Goal: Information Seeking & Learning: Learn about a topic

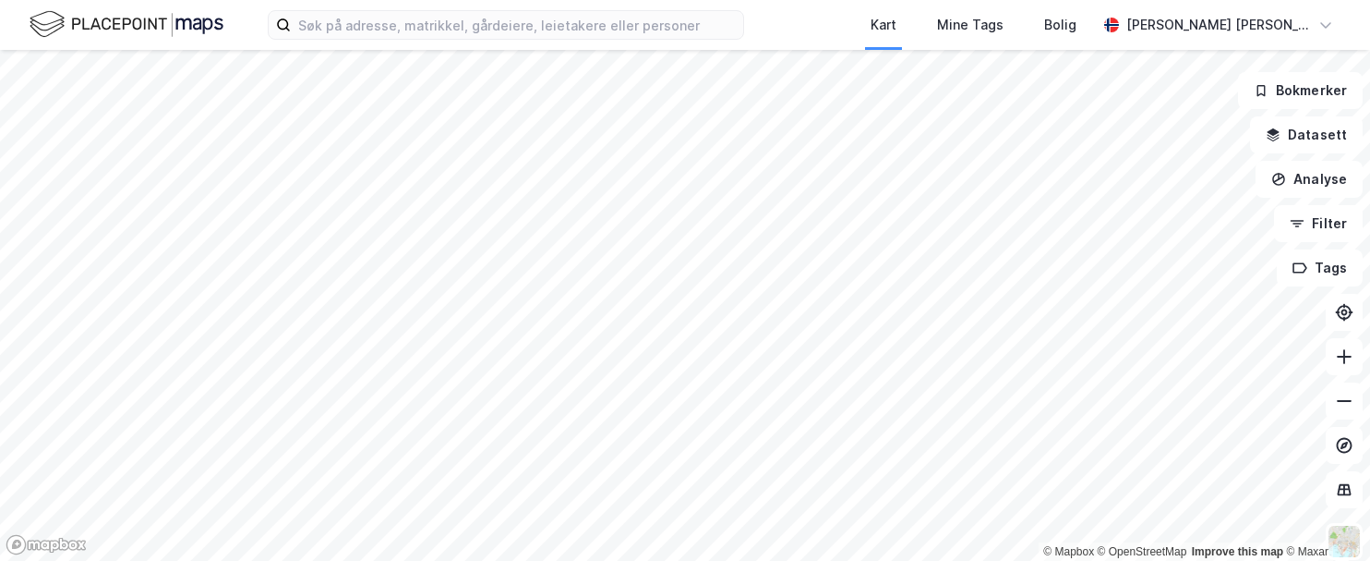
click at [684, 561] on html "Kart Mine Tags [PERSON_NAME] [PERSON_NAME] © Mapbox © OpenStreetMap Improve thi…" at bounding box center [685, 280] width 1370 height 561
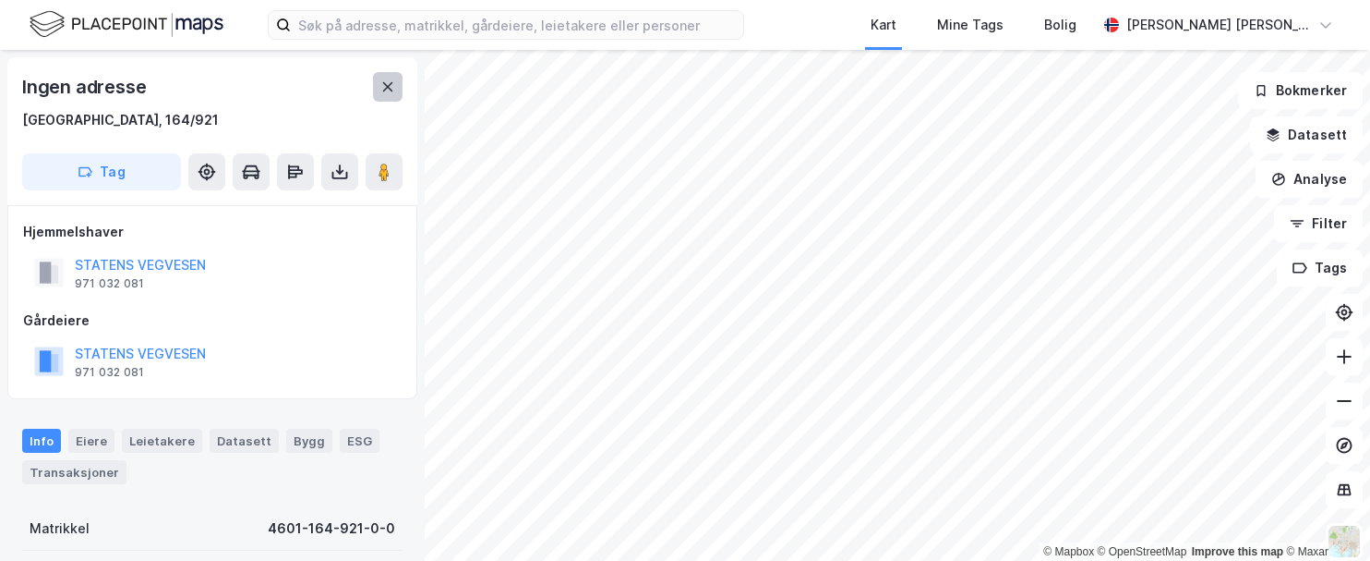
click at [395, 85] on button at bounding box center [388, 87] width 30 height 30
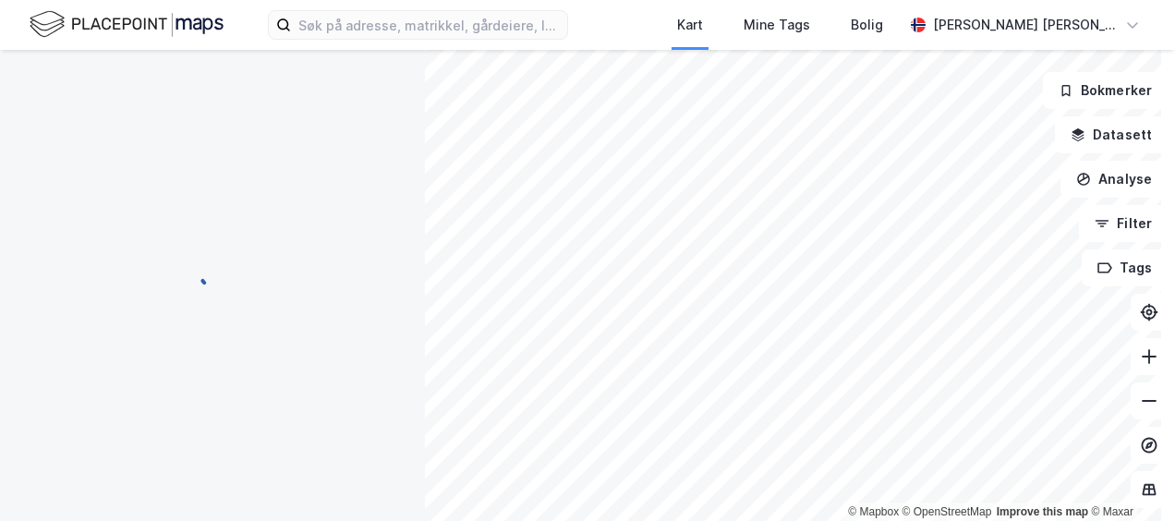
scroll to position [68, 0]
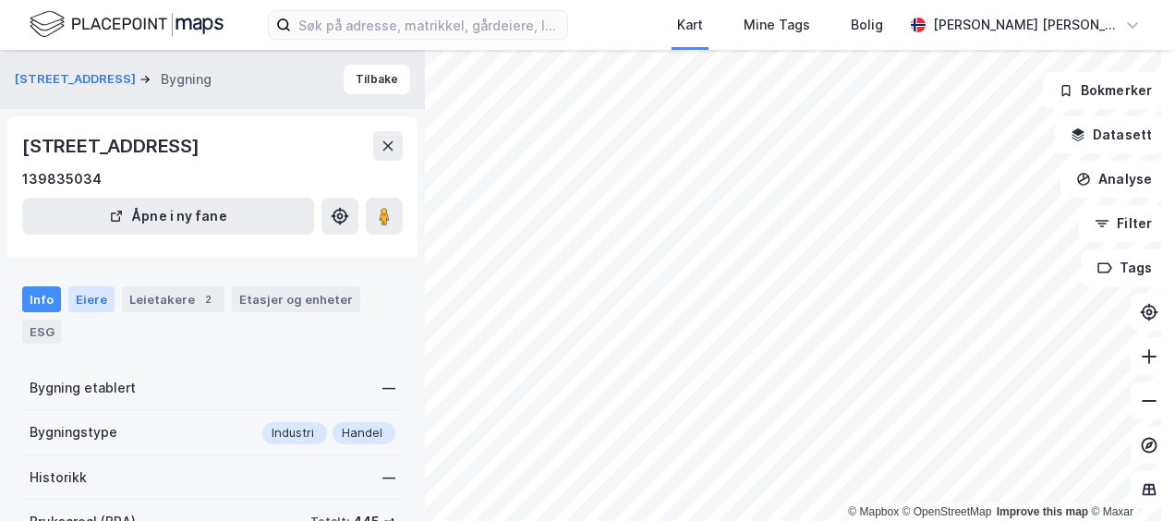
click at [91, 295] on div "Eiere" at bounding box center [91, 299] width 46 height 26
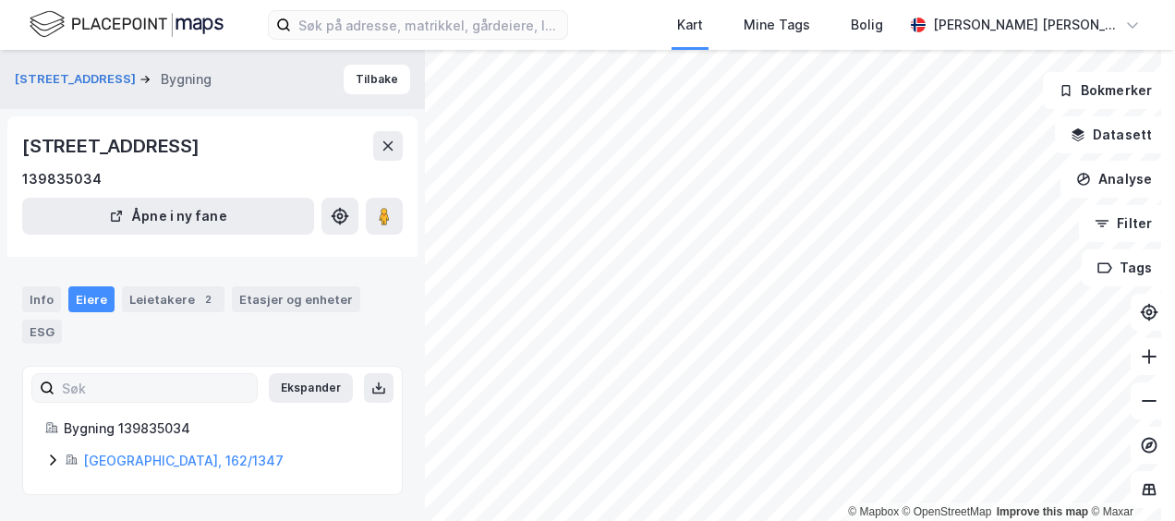
scroll to position [39, 0]
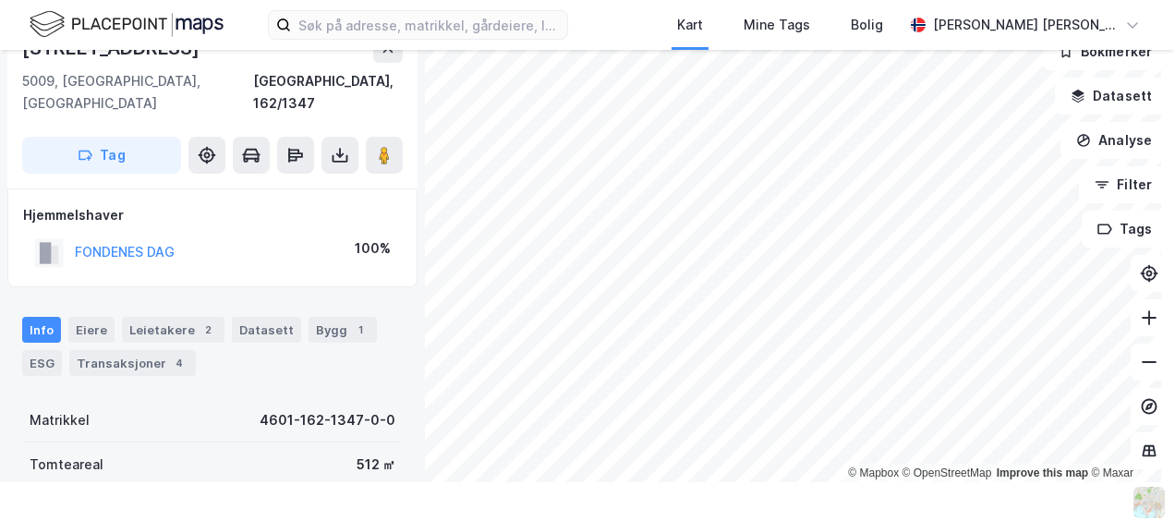
scroll to position [68, 0]
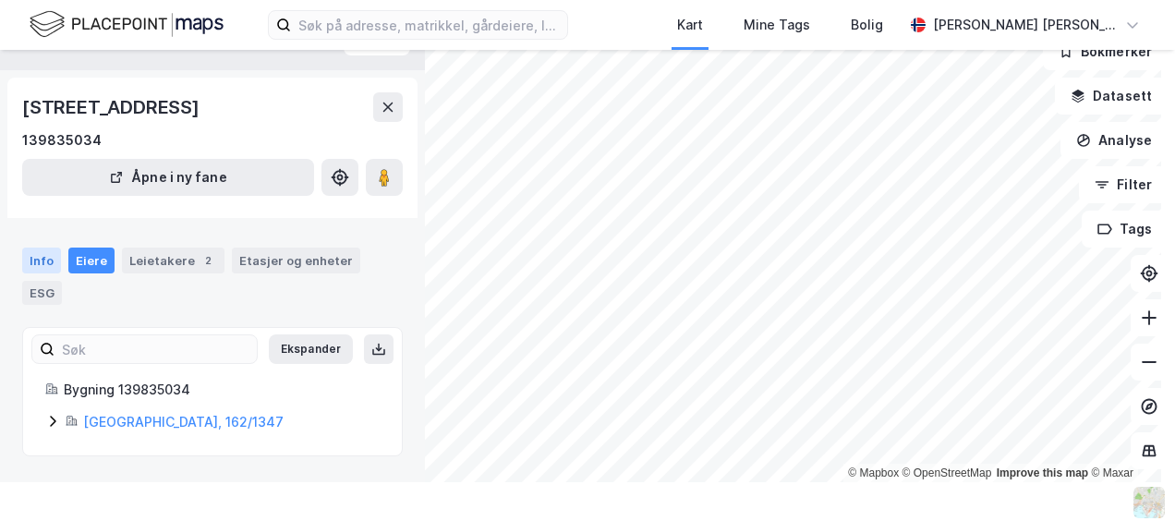
click at [35, 254] on div "Info" at bounding box center [41, 260] width 39 height 26
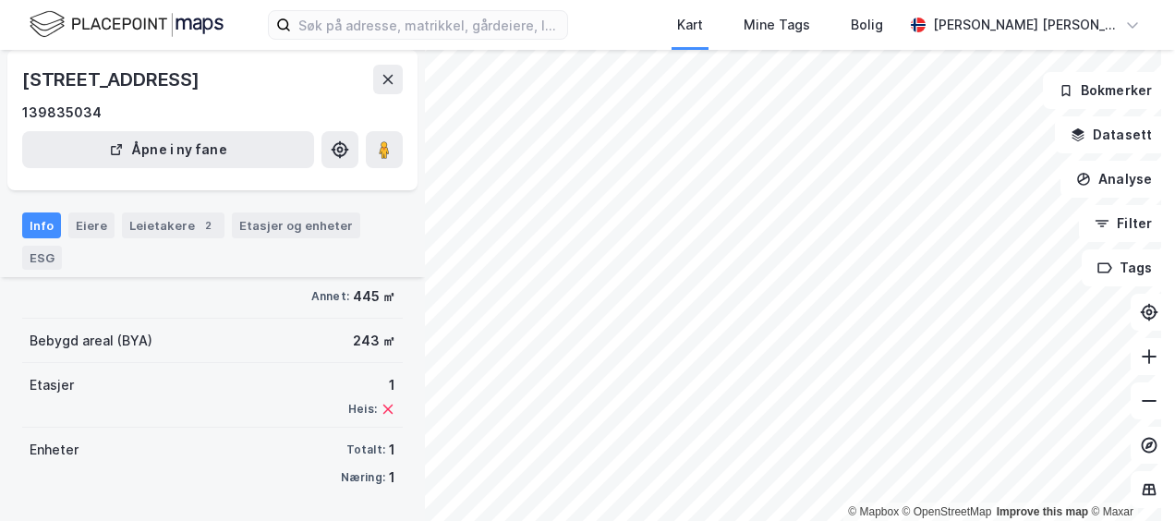
scroll to position [39, 0]
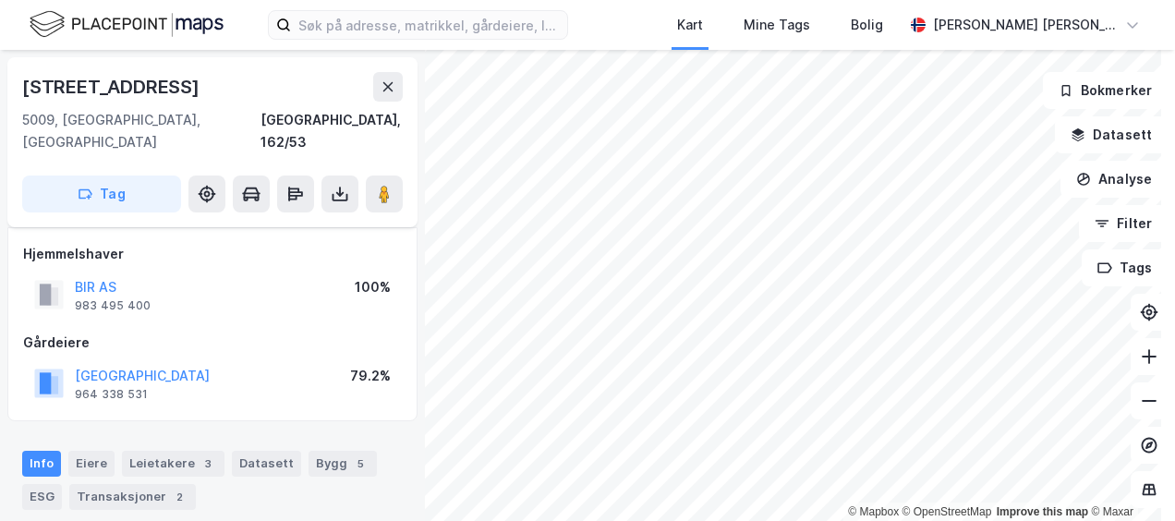
scroll to position [185, 0]
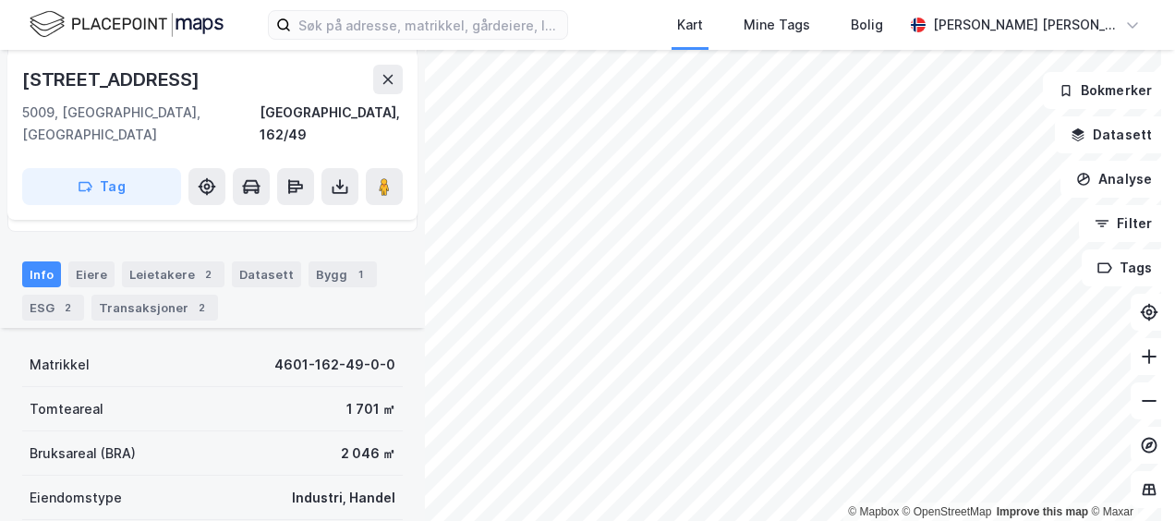
scroll to position [369, 0]
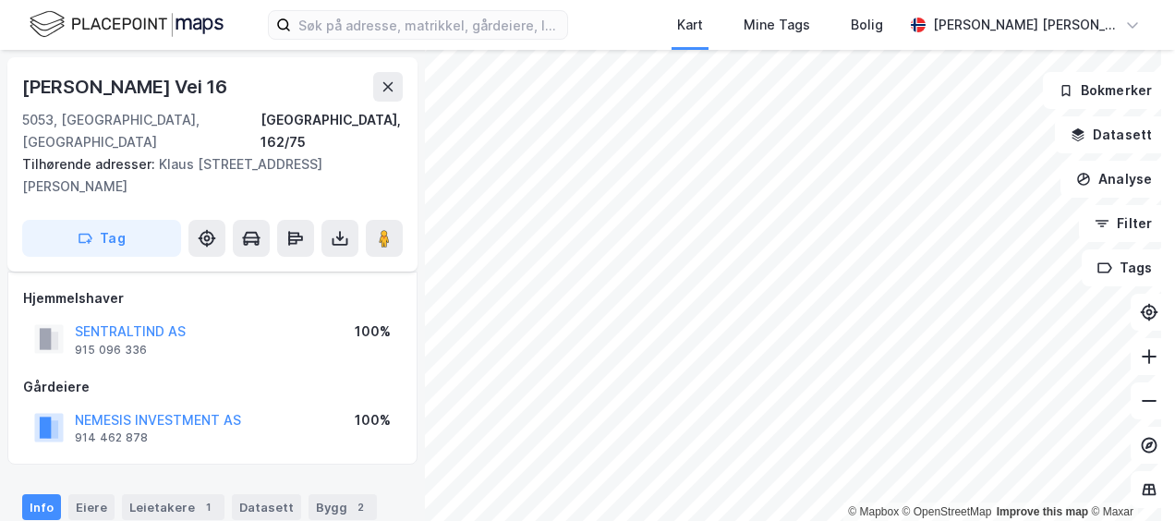
scroll to position [369, 0]
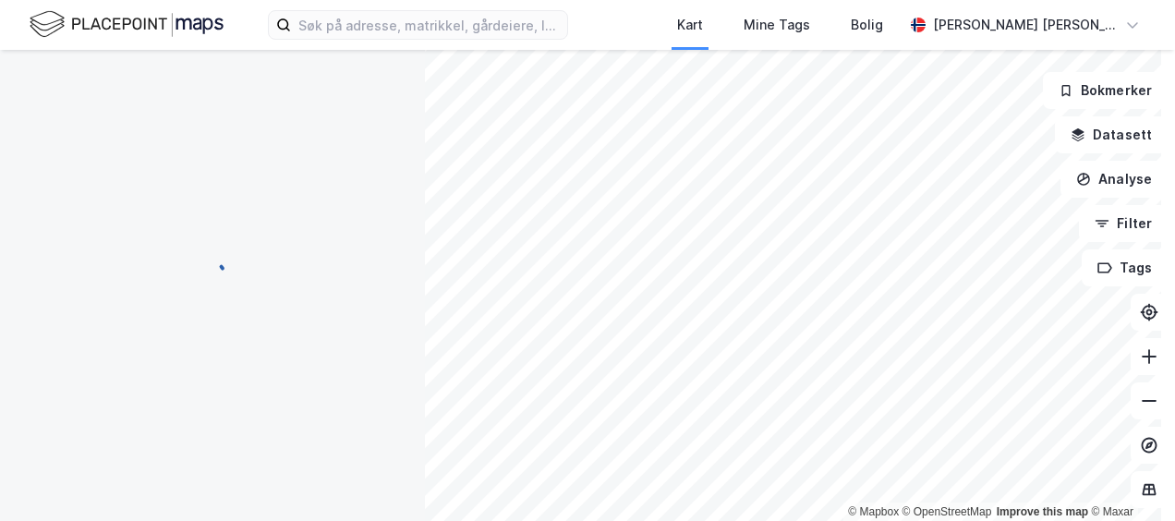
scroll to position [369, 0]
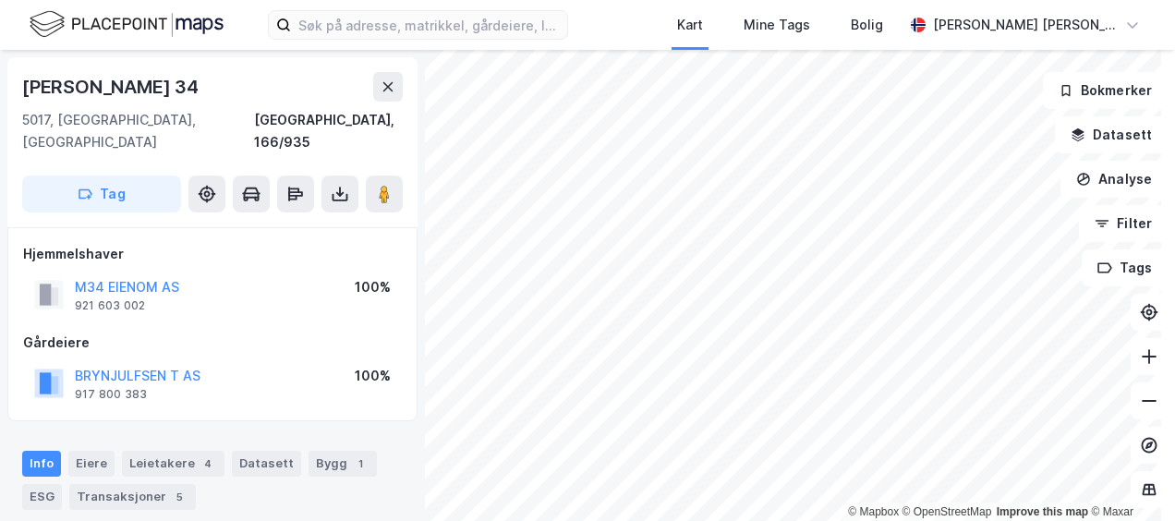
scroll to position [92, 0]
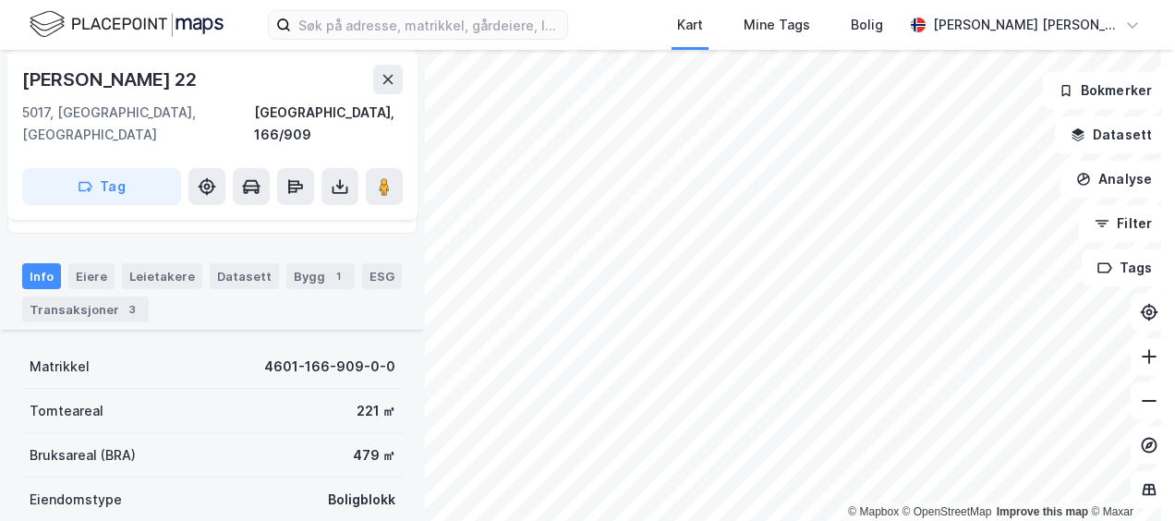
scroll to position [277, 0]
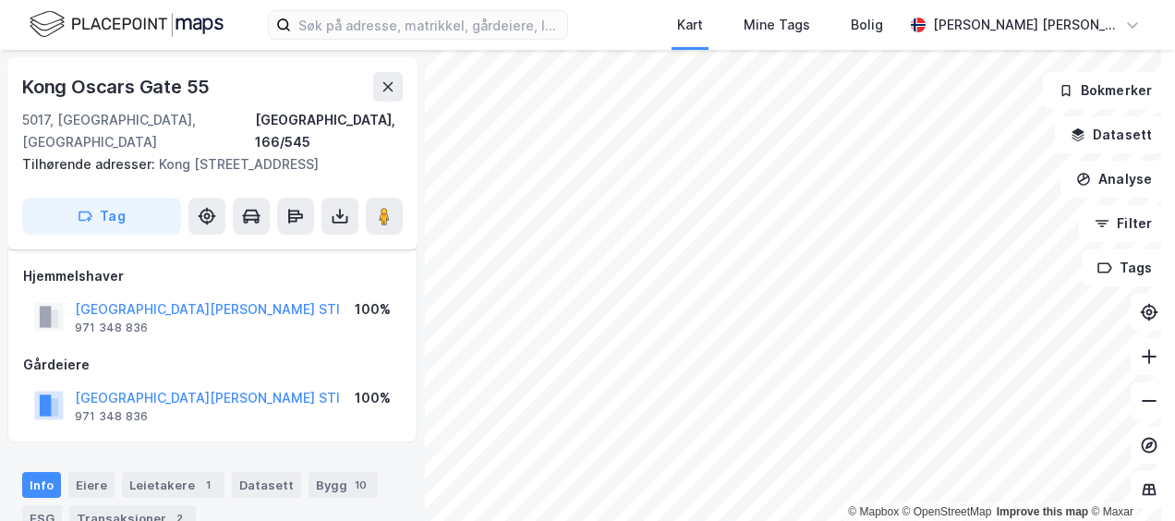
scroll to position [92, 0]
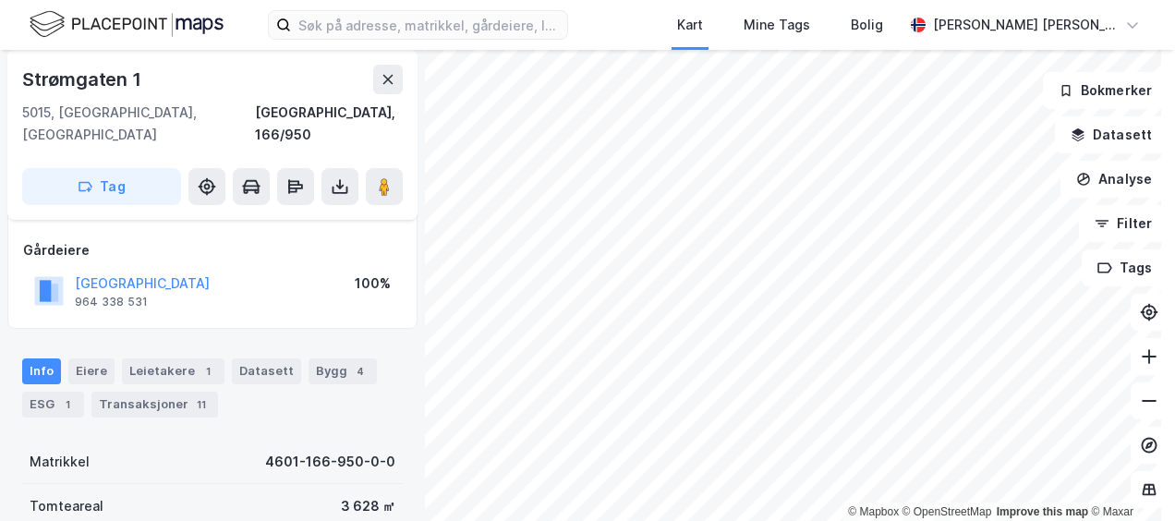
scroll to position [185, 0]
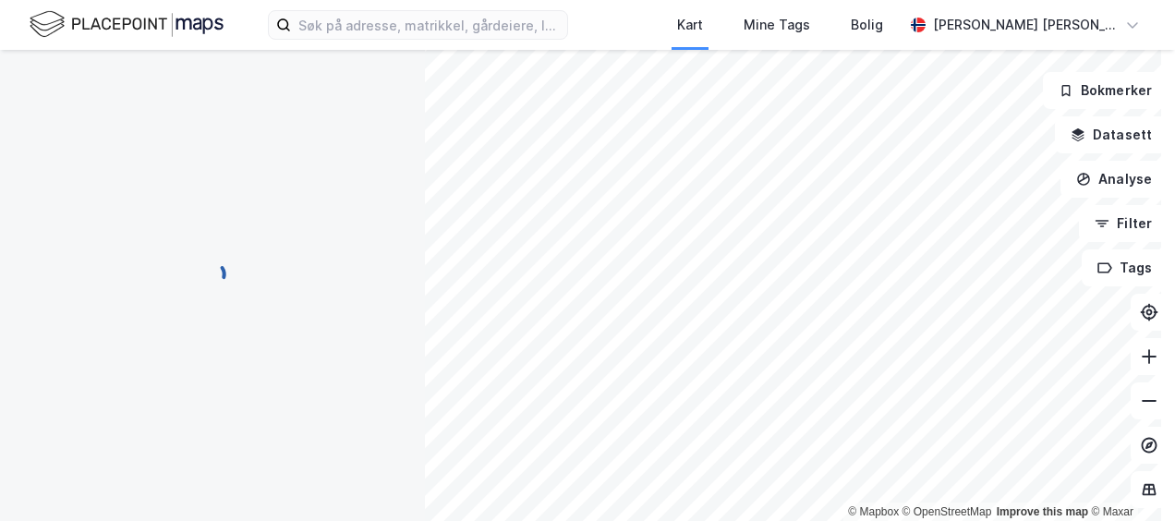
scroll to position [185, 0]
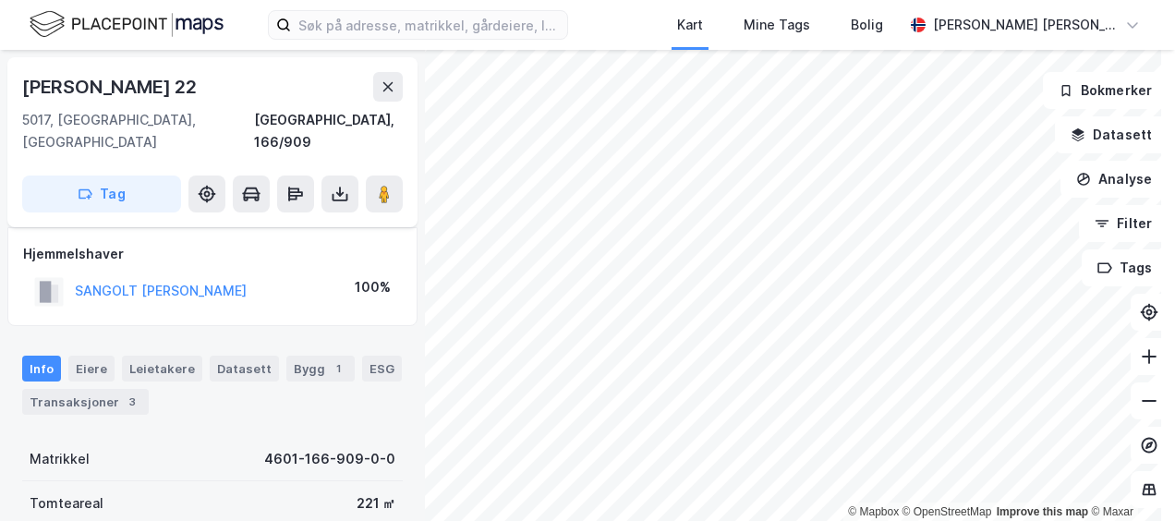
scroll to position [185, 0]
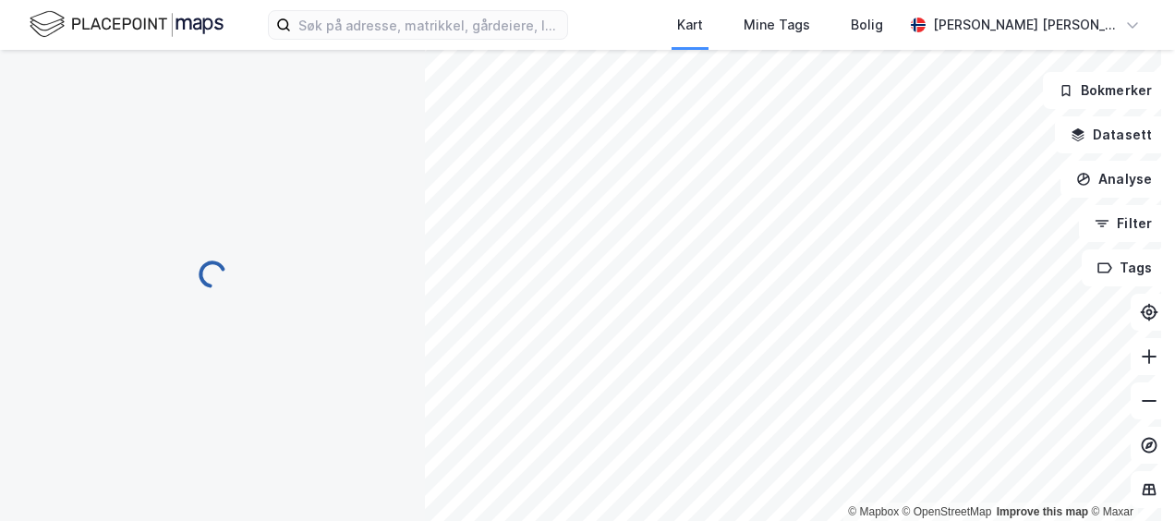
scroll to position [185, 0]
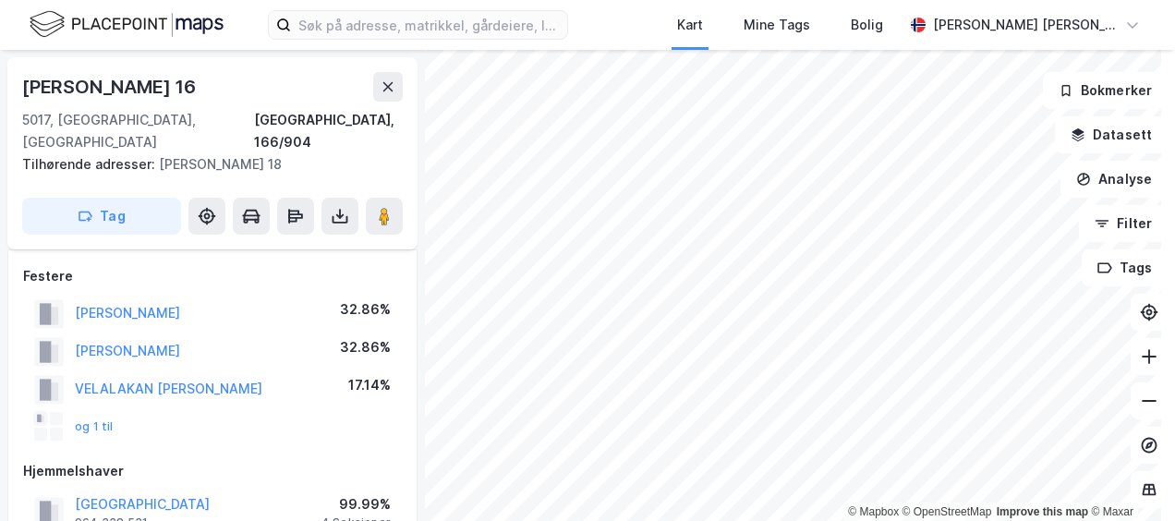
scroll to position [185, 0]
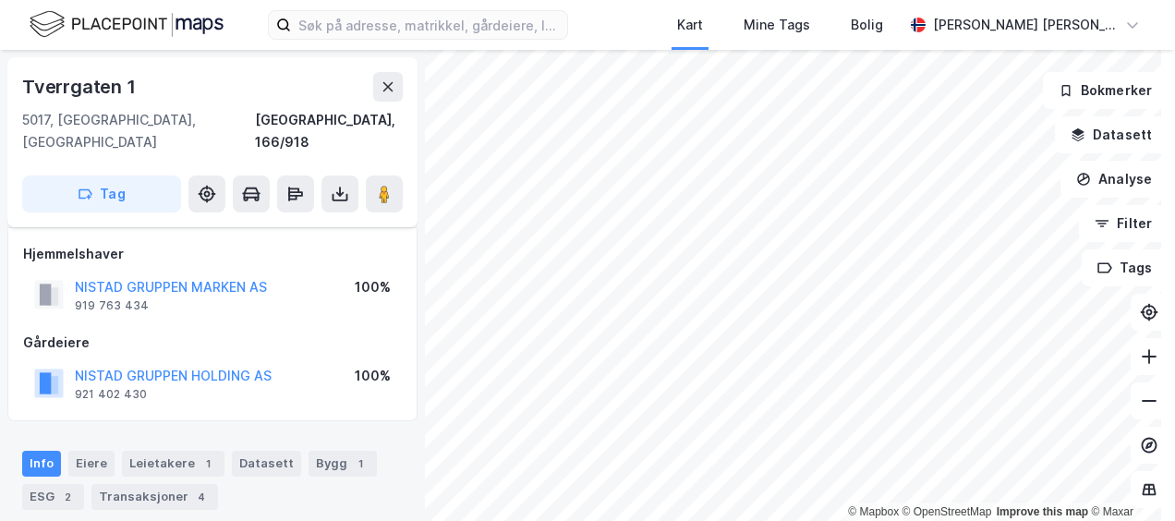
scroll to position [185, 0]
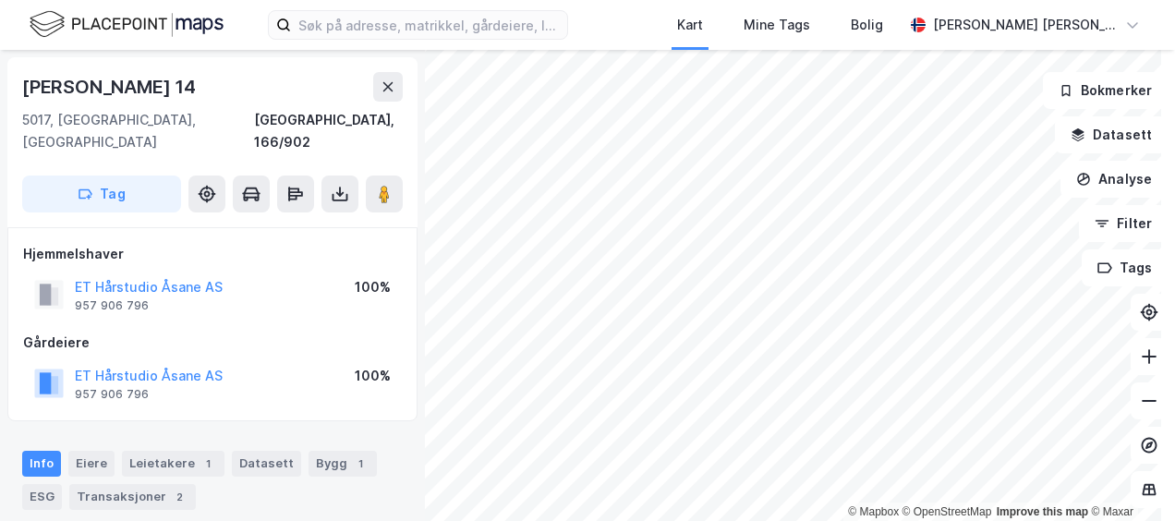
scroll to position [185, 0]
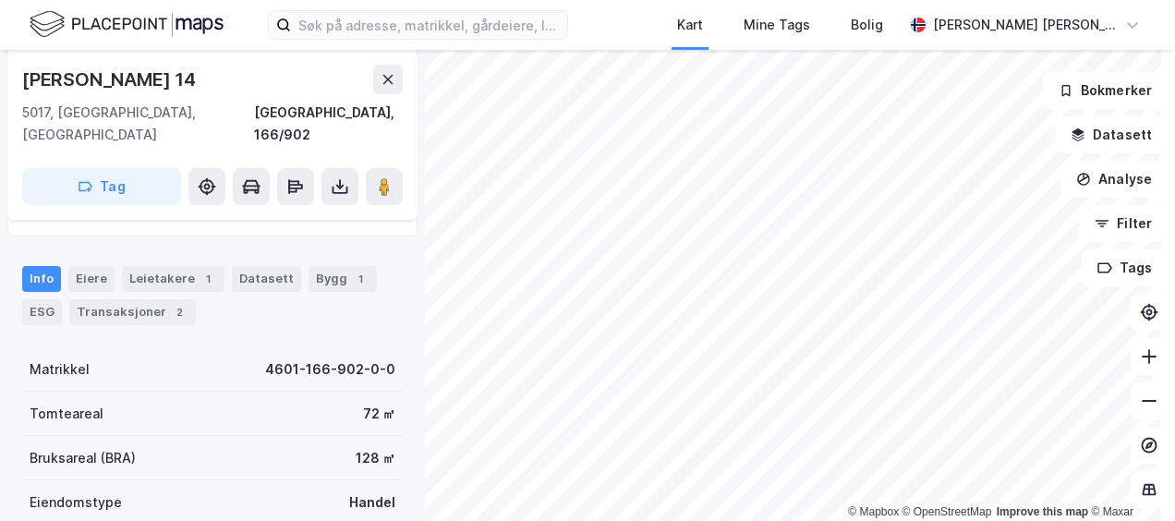
scroll to position [185, 0]
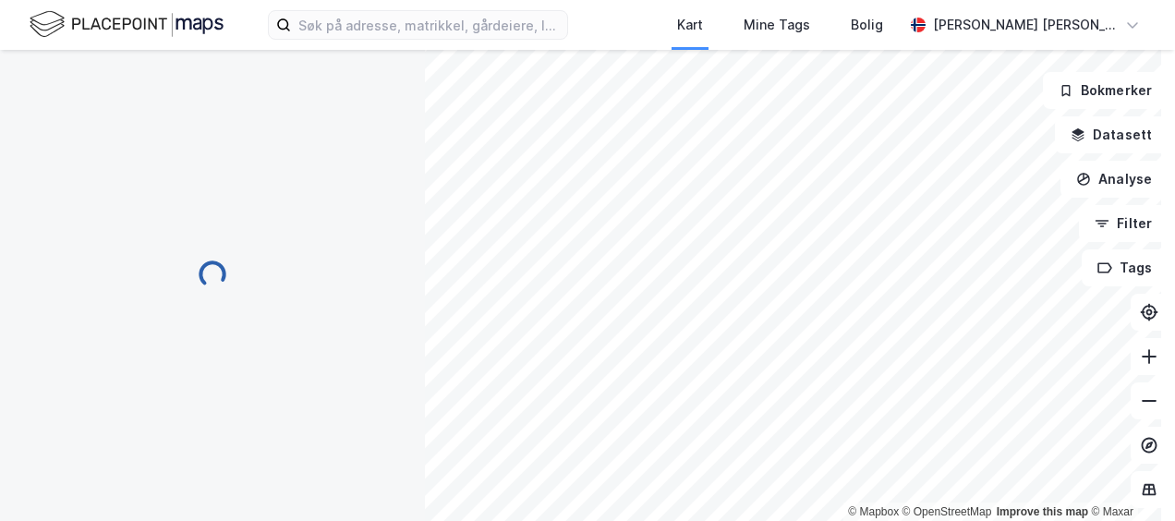
scroll to position [185, 0]
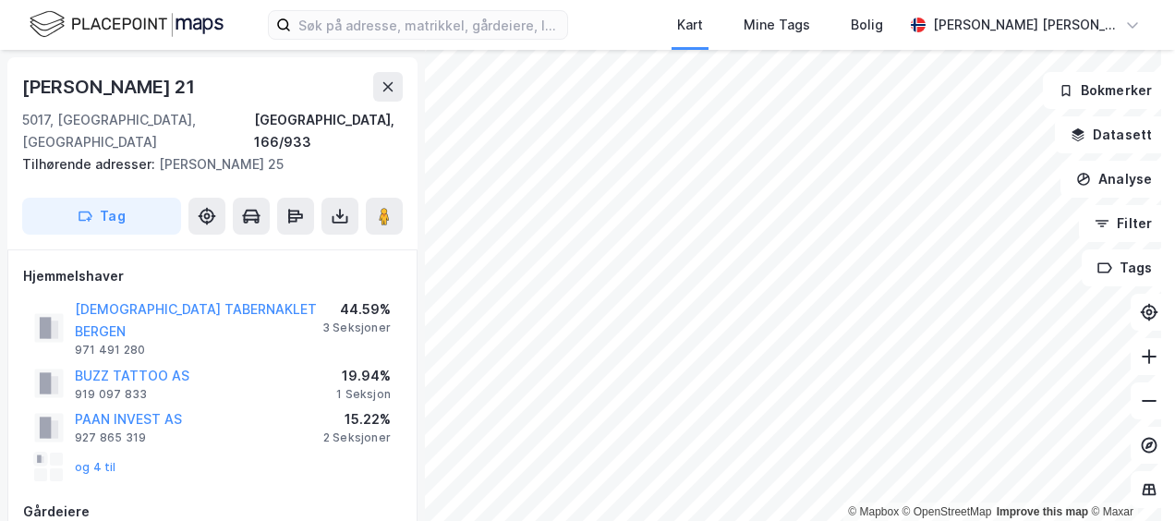
scroll to position [92, 0]
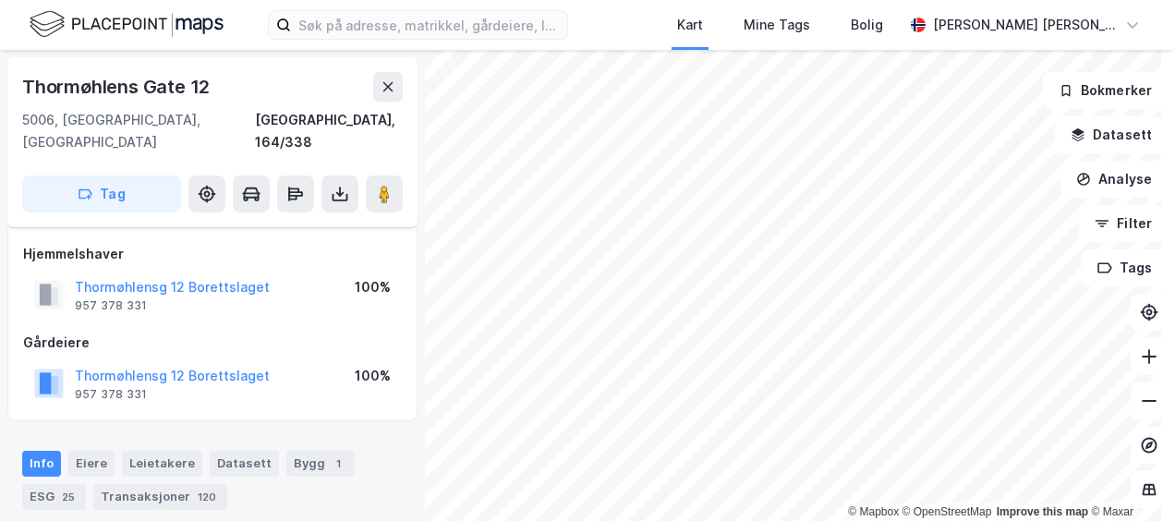
scroll to position [92, 0]
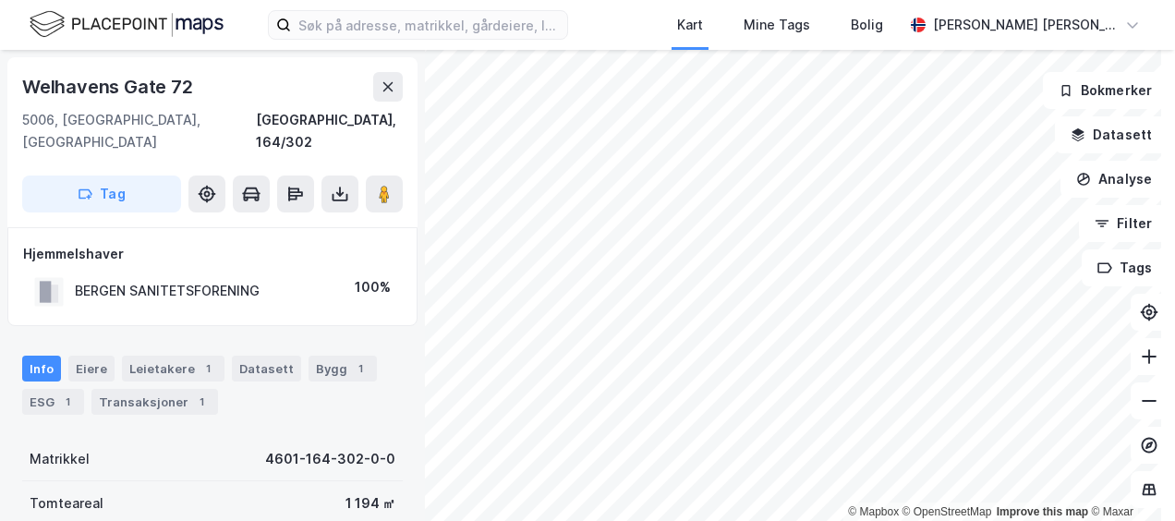
click at [941, 308] on div "© Mapbox © OpenStreetMap Improve this map © Maxar [STREET_ADDRESS] Tag Hjemmels…" at bounding box center [587, 285] width 1175 height 471
click at [385, 185] on image at bounding box center [384, 194] width 11 height 18
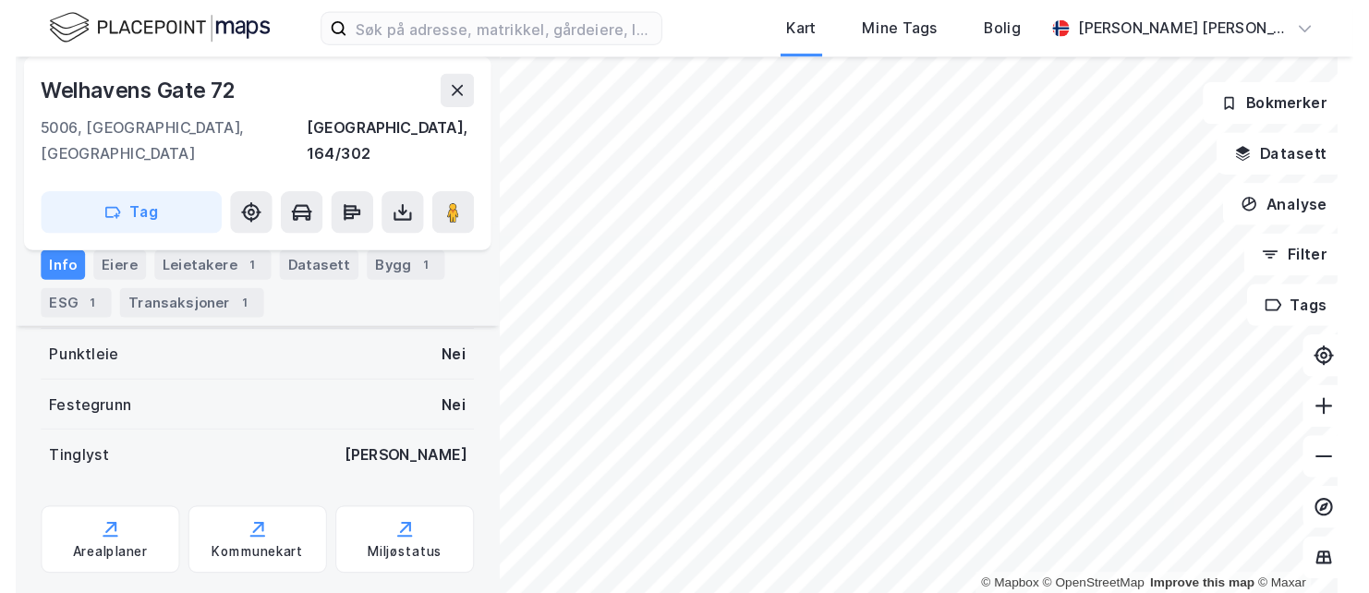
scroll to position [166, 0]
